Goal: Find specific page/section: Find specific page/section

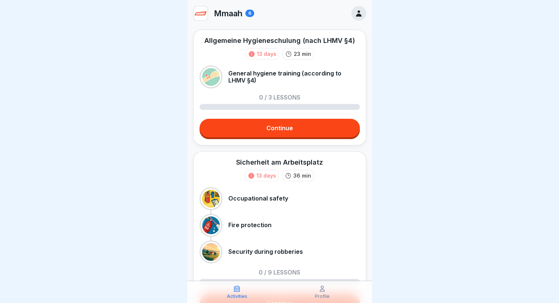
click at [233, 13] on p "Mmaah" at bounding box center [228, 14] width 28 height 10
drag, startPoint x: 250, startPoint y: 13, endPoint x: 204, endPoint y: 17, distance: 46.3
click at [204, 17] on div "Mmaah 6" at bounding box center [223, 13] width 61 height 15
click at [204, 17] on img at bounding box center [201, 13] width 14 height 14
click at [356, 16] on icon at bounding box center [359, 13] width 6 height 6
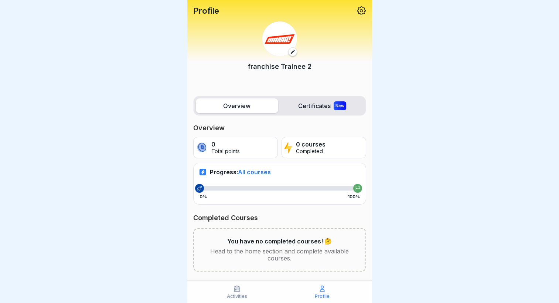
click at [323, 295] on p "Profile" at bounding box center [322, 295] width 15 height 5
click at [240, 289] on icon at bounding box center [236, 288] width 7 height 7
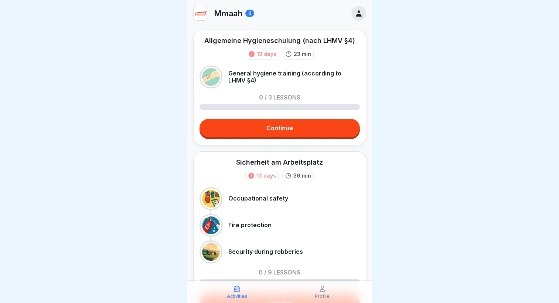
click at [370, 0] on div at bounding box center [279, 0] width 185 height 0
click at [254, 14] on div "6" at bounding box center [249, 13] width 9 height 7
click at [162, 117] on div at bounding box center [279, 151] width 559 height 303
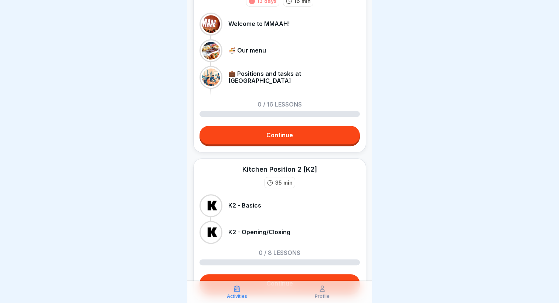
scroll to position [349, 0]
click at [325, 296] on p "Profile" at bounding box center [322, 295] width 15 height 5
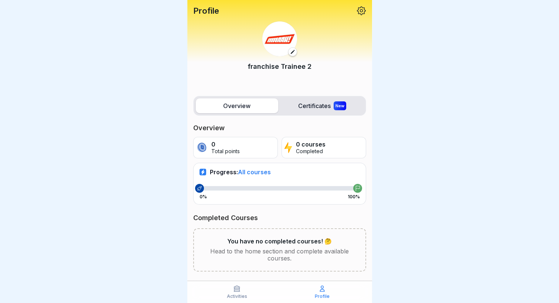
click at [325, 296] on p "Profile" at bounding box center [322, 295] width 15 height 5
